Goal: Transaction & Acquisition: Download file/media

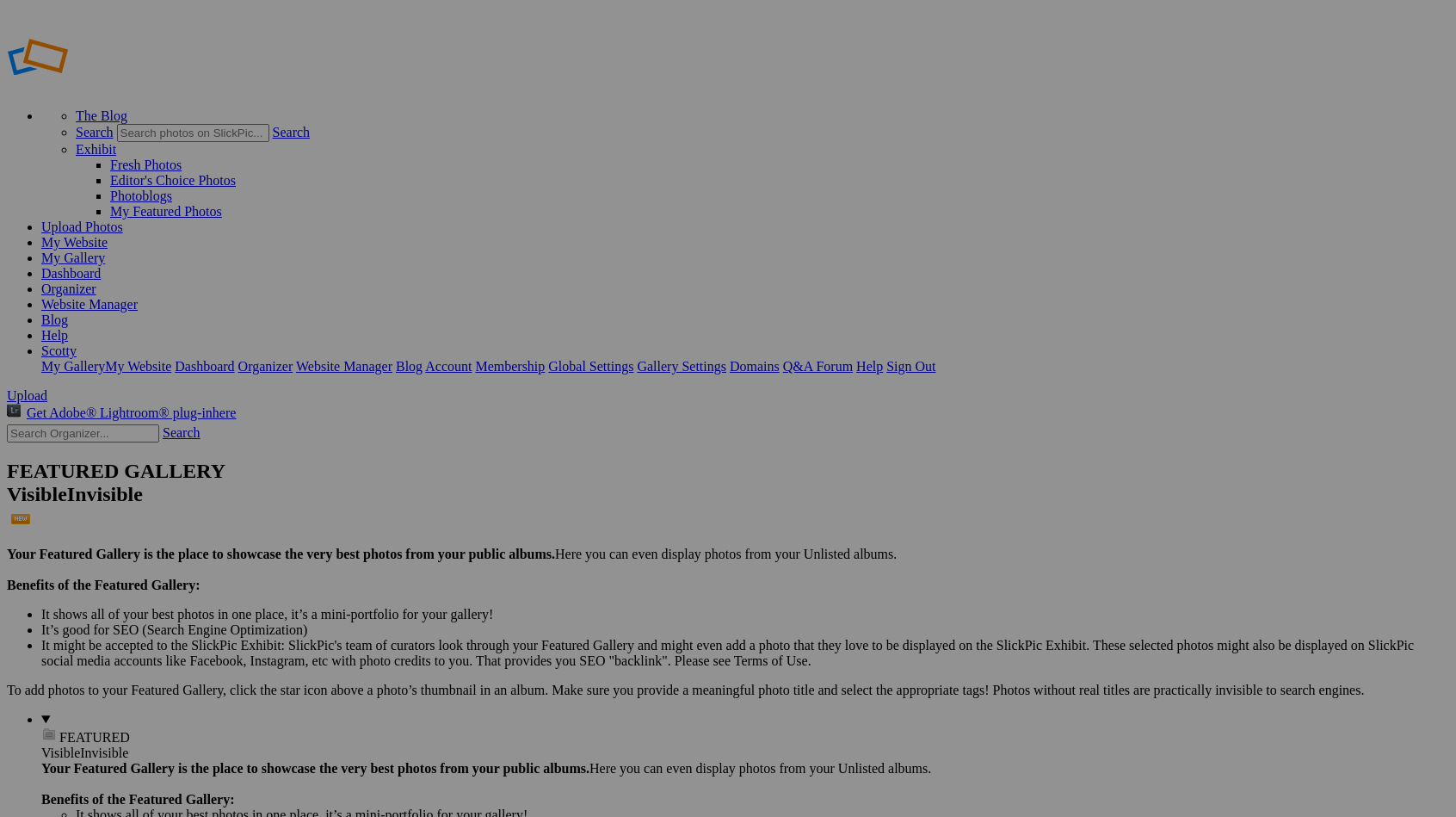
type input "mia"
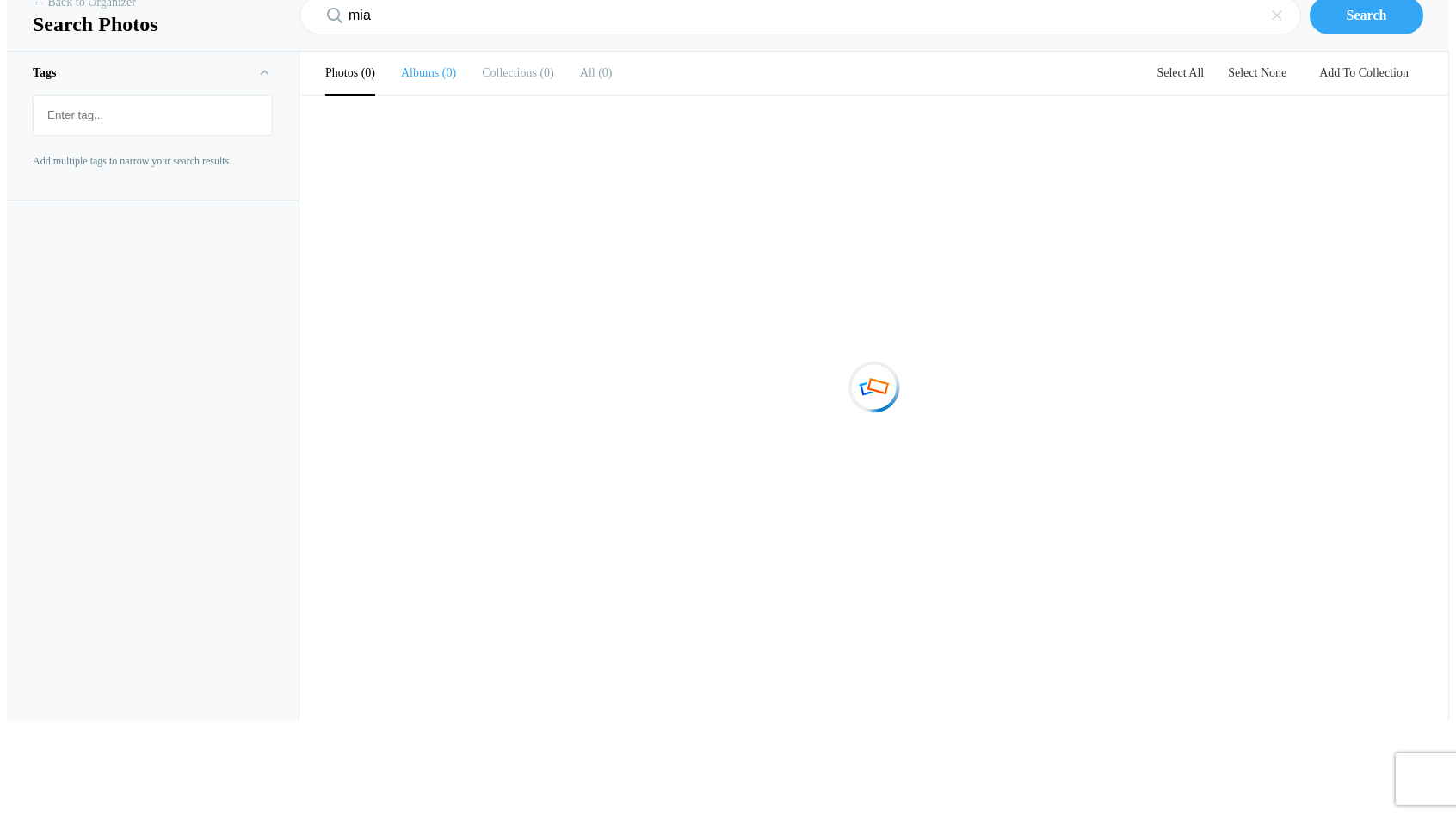
click at [437, 95] on li "Albums 0" at bounding box center [428, 73] width 55 height 43
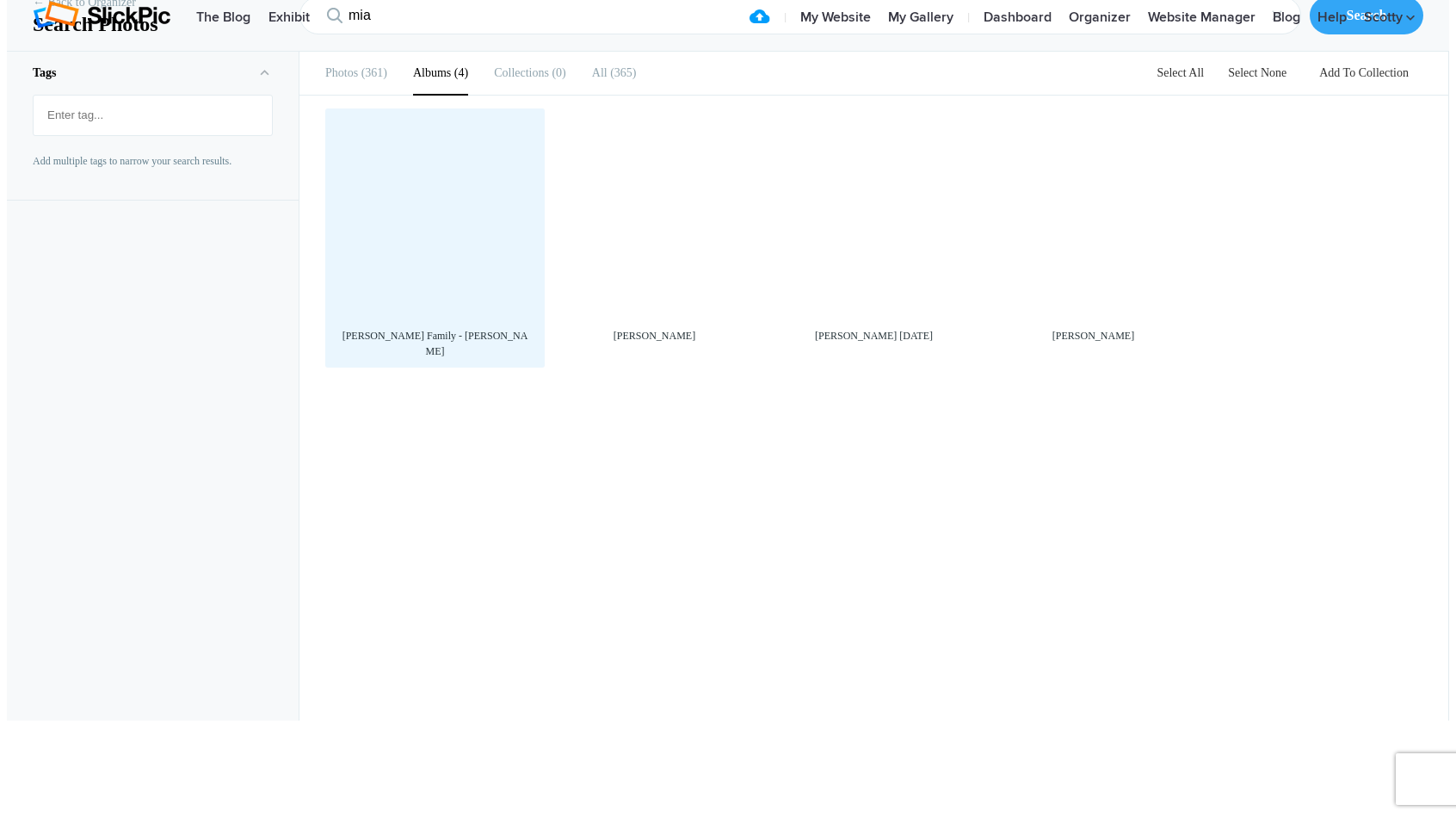
click at [469, 319] on div at bounding box center [435, 218] width 202 height 202
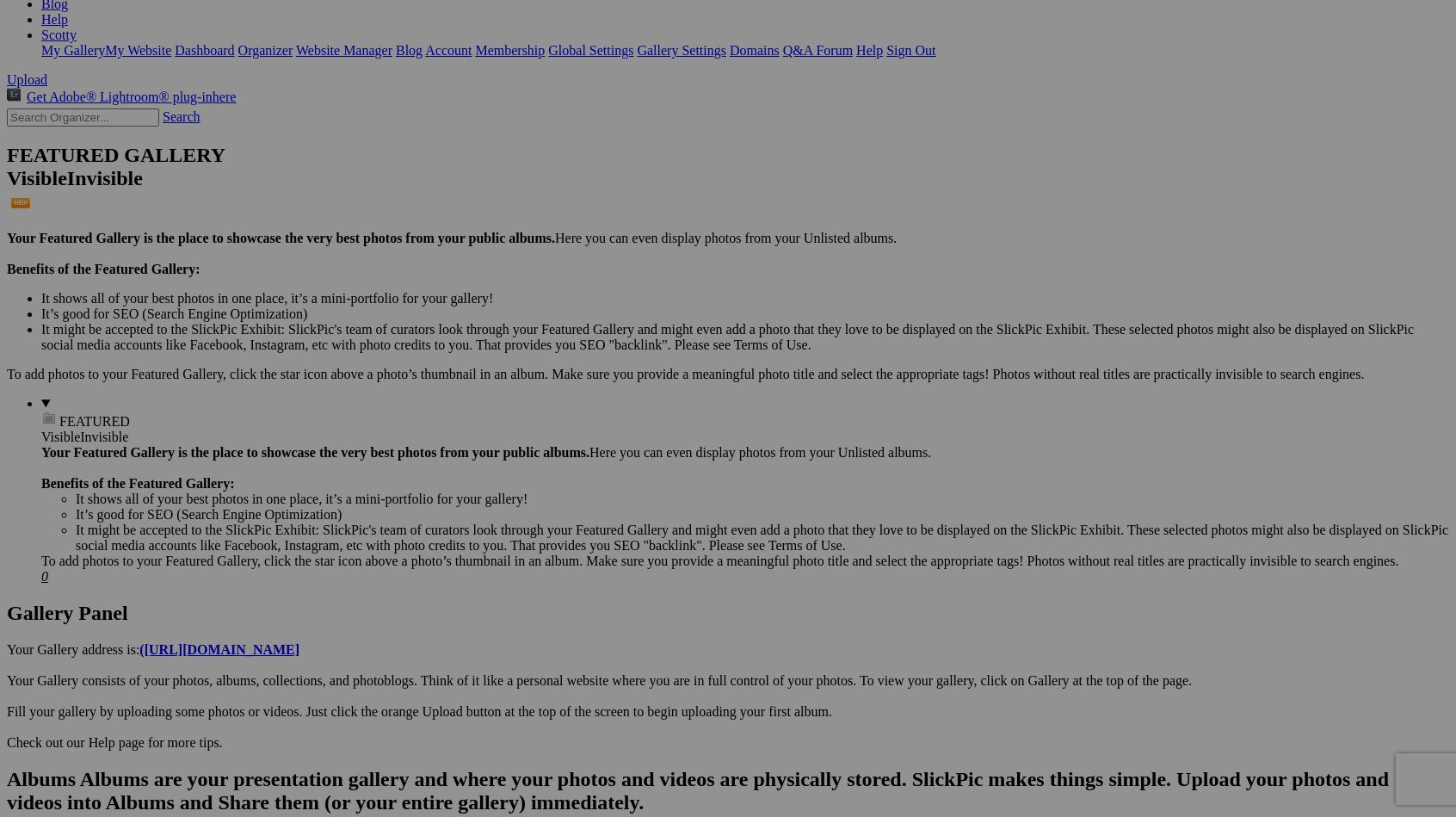
scroll to position [312, 0]
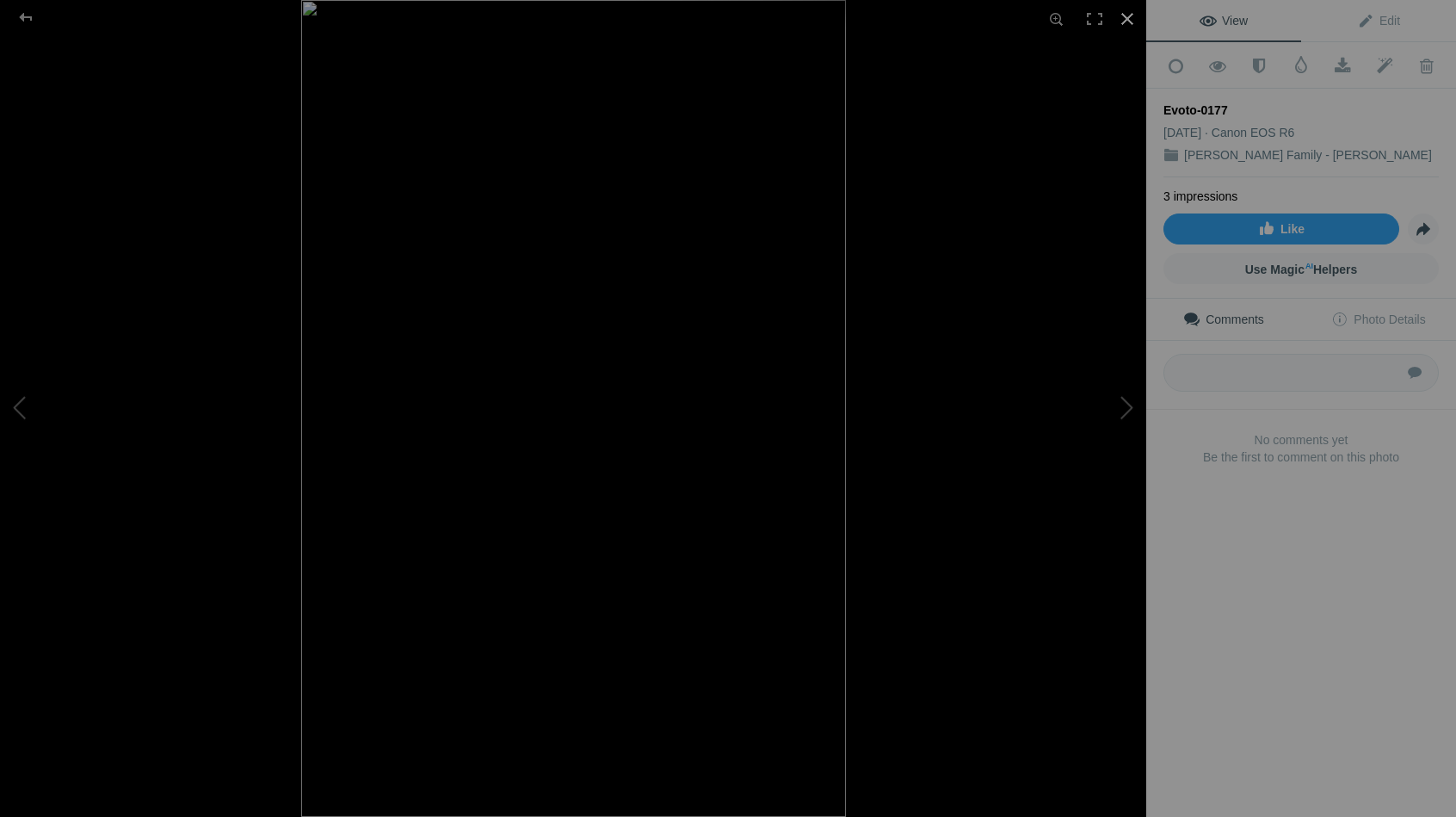
click at [1125, 13] on div at bounding box center [1127, 19] width 37 height 37
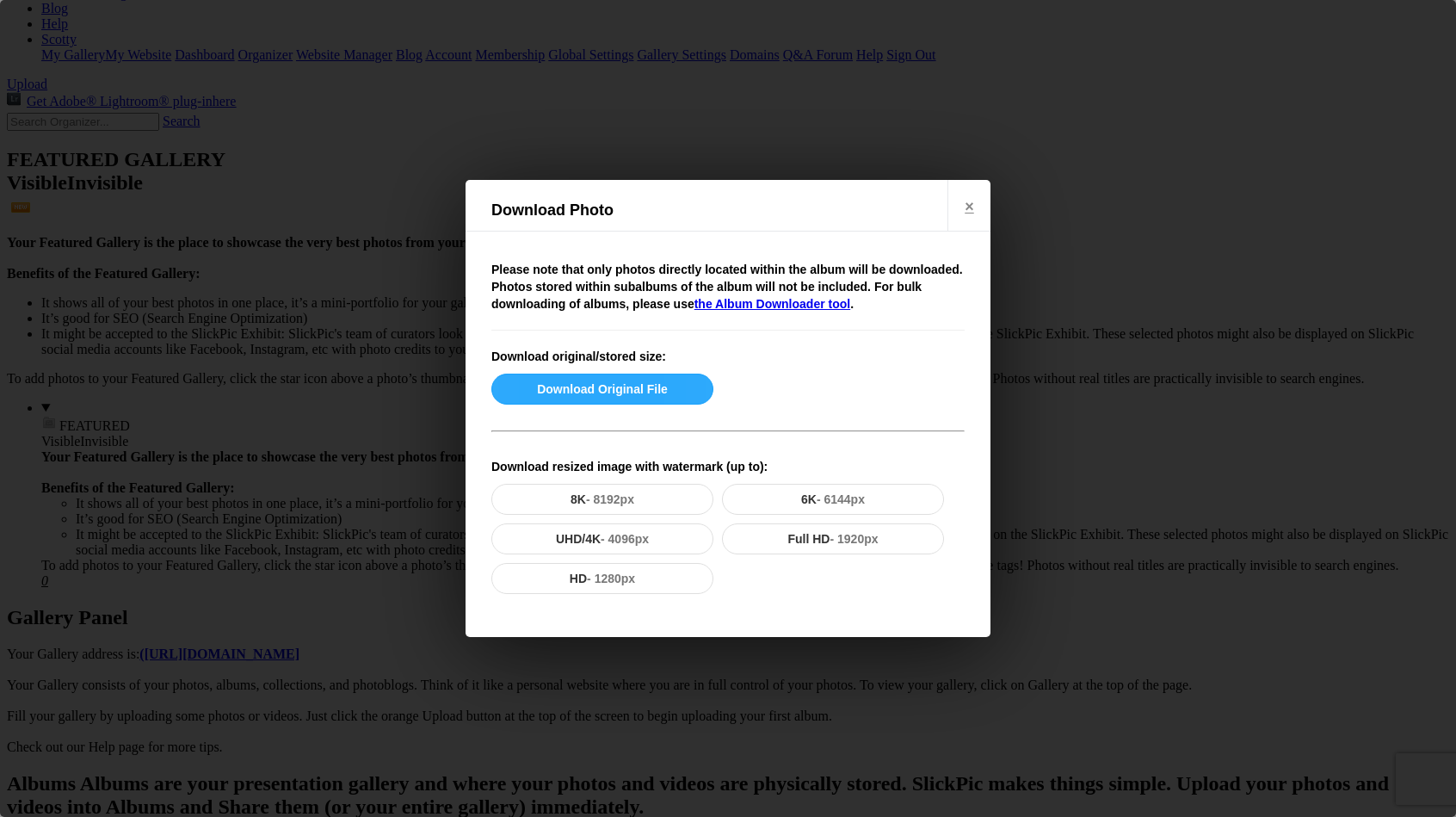
click at [604, 397] on button "Download Original File" at bounding box center [602, 388] width 222 height 31
